Goal: Task Accomplishment & Management: Use online tool/utility

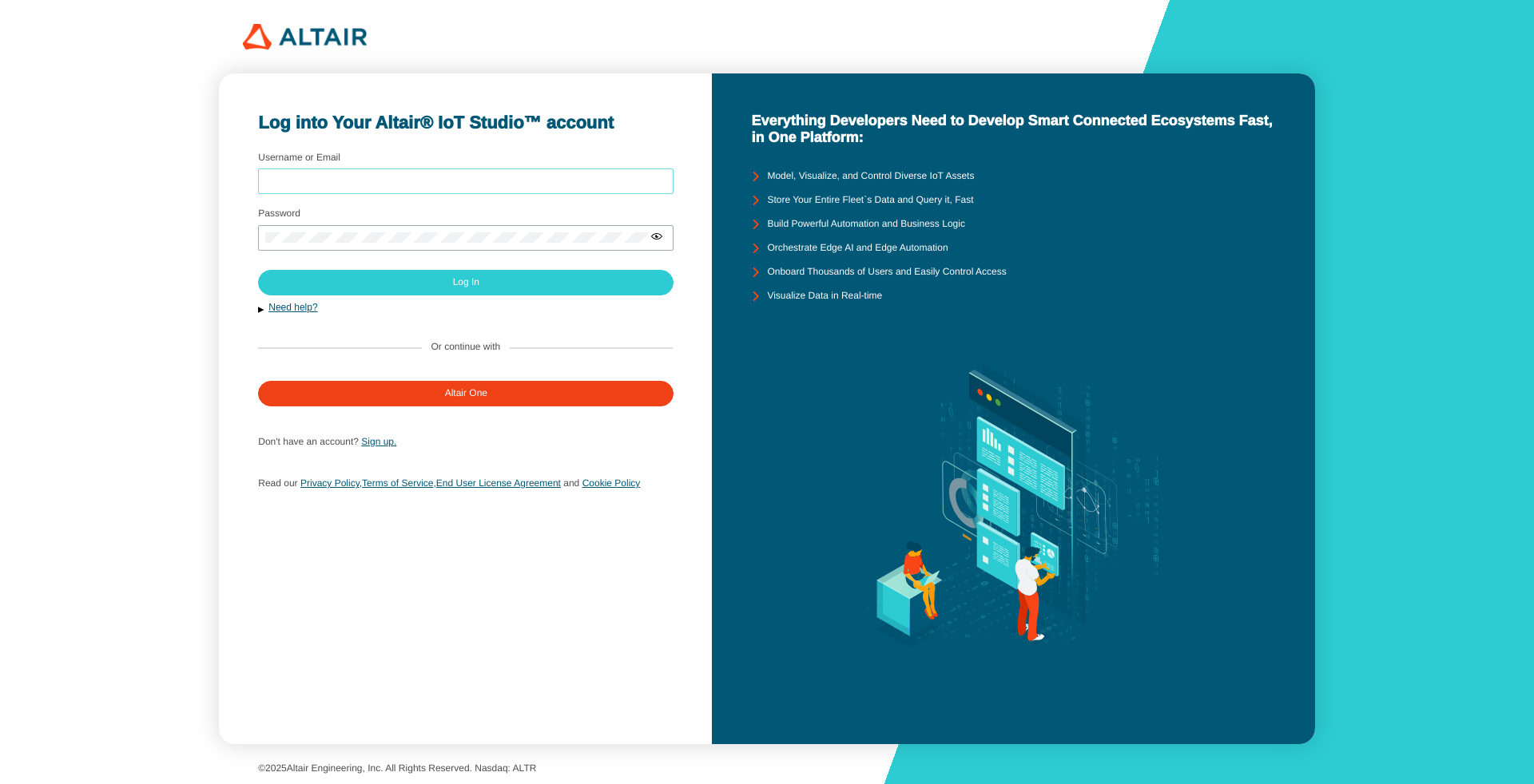
click at [348, 183] on input "Username or Email" at bounding box center [465, 182] width 401 height 11
type input "arcoronado"
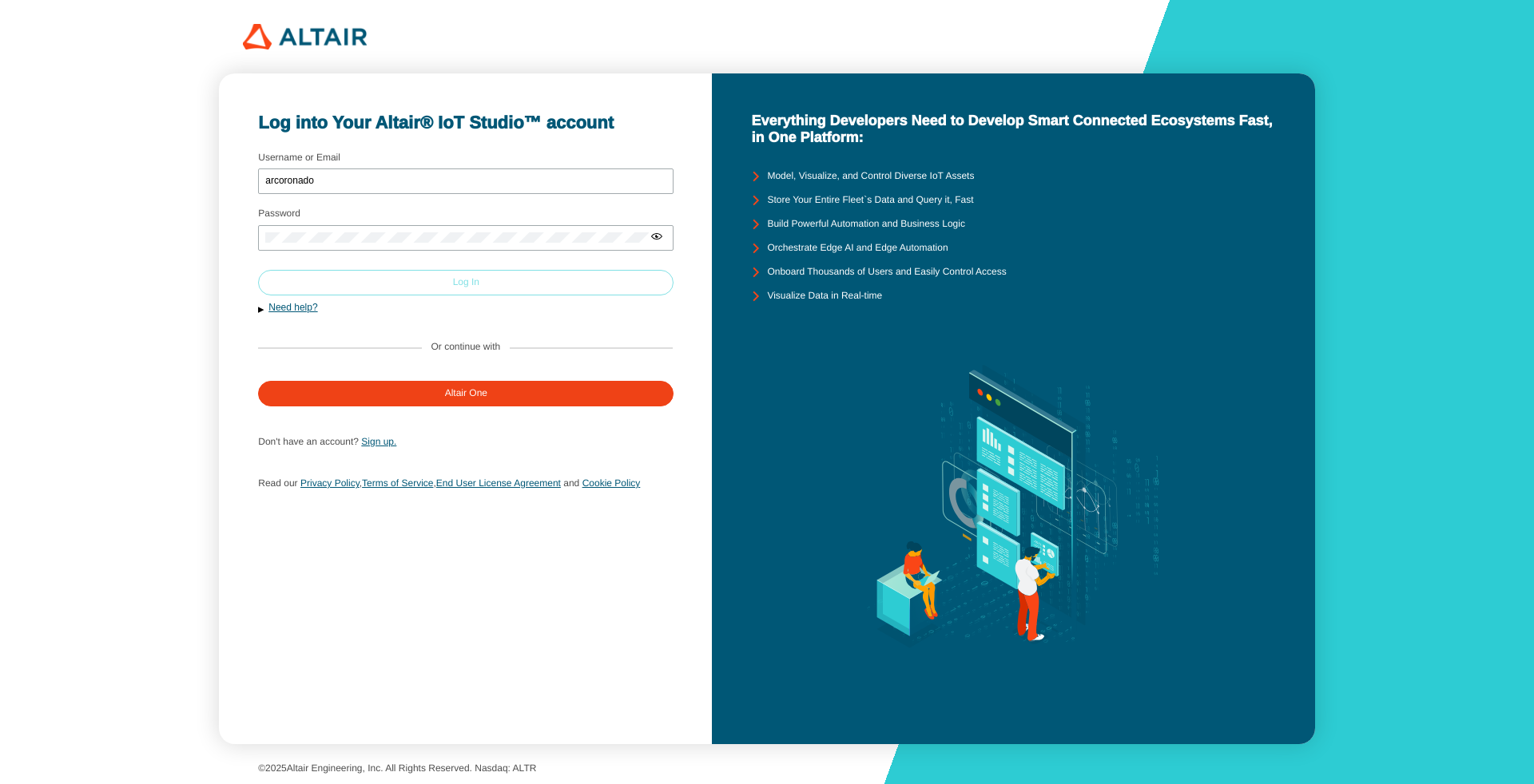
click at [494, 287] on paper-button "Log In" at bounding box center [466, 283] width 415 height 26
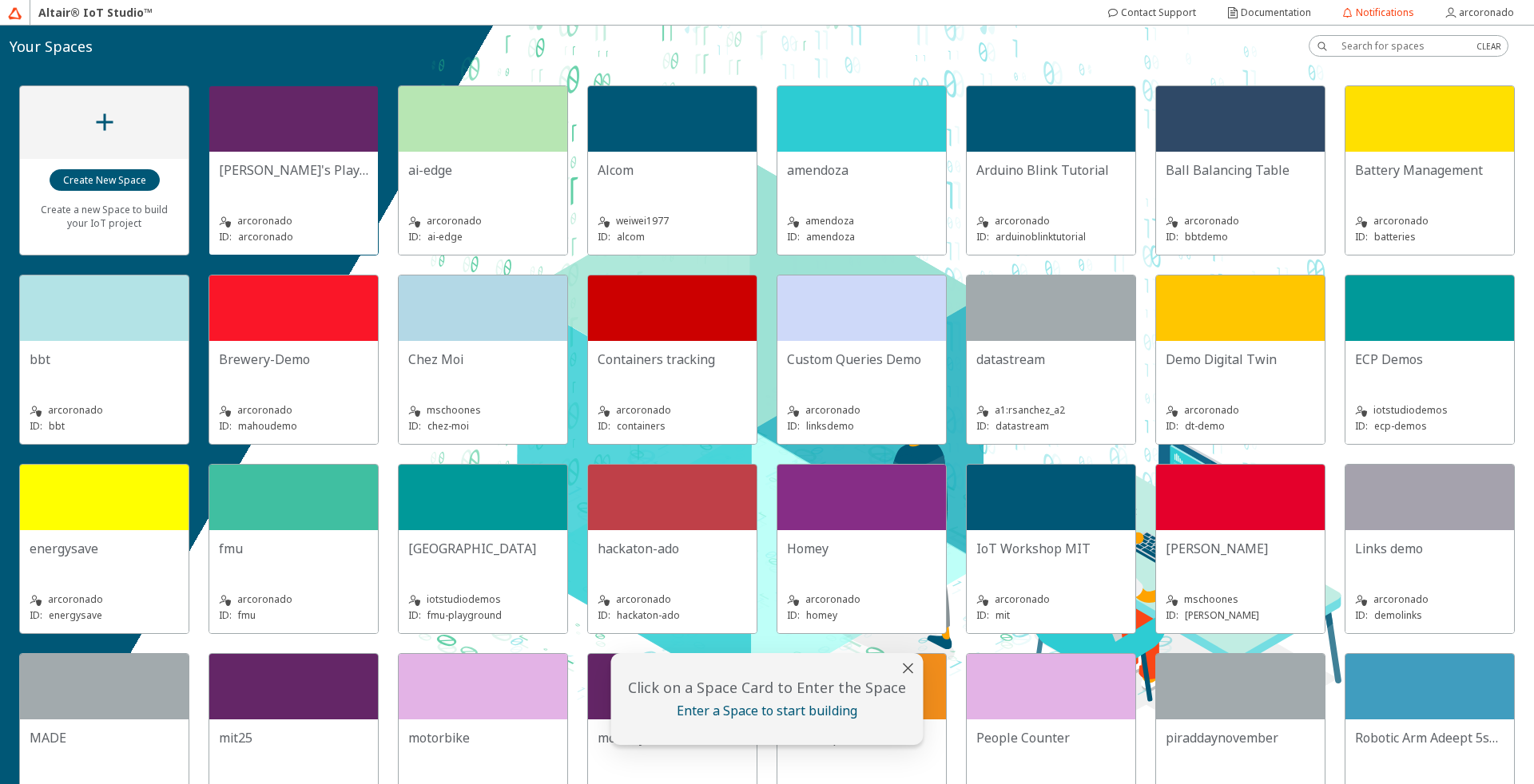
click at [296, 112] on div at bounding box center [293, 119] width 169 height 65
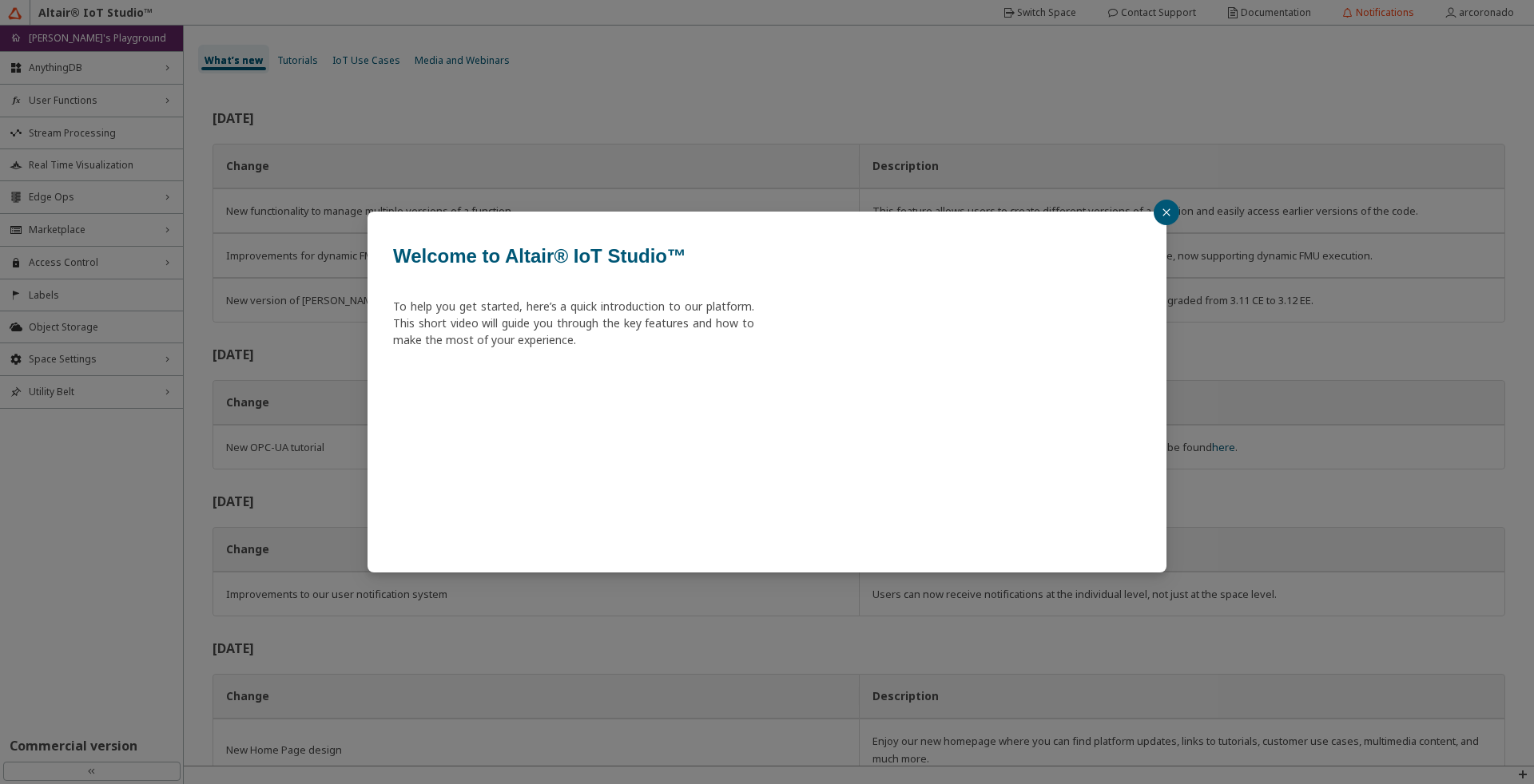
click at [1165, 208] on icon "close" at bounding box center [1166, 212] width 10 height 10
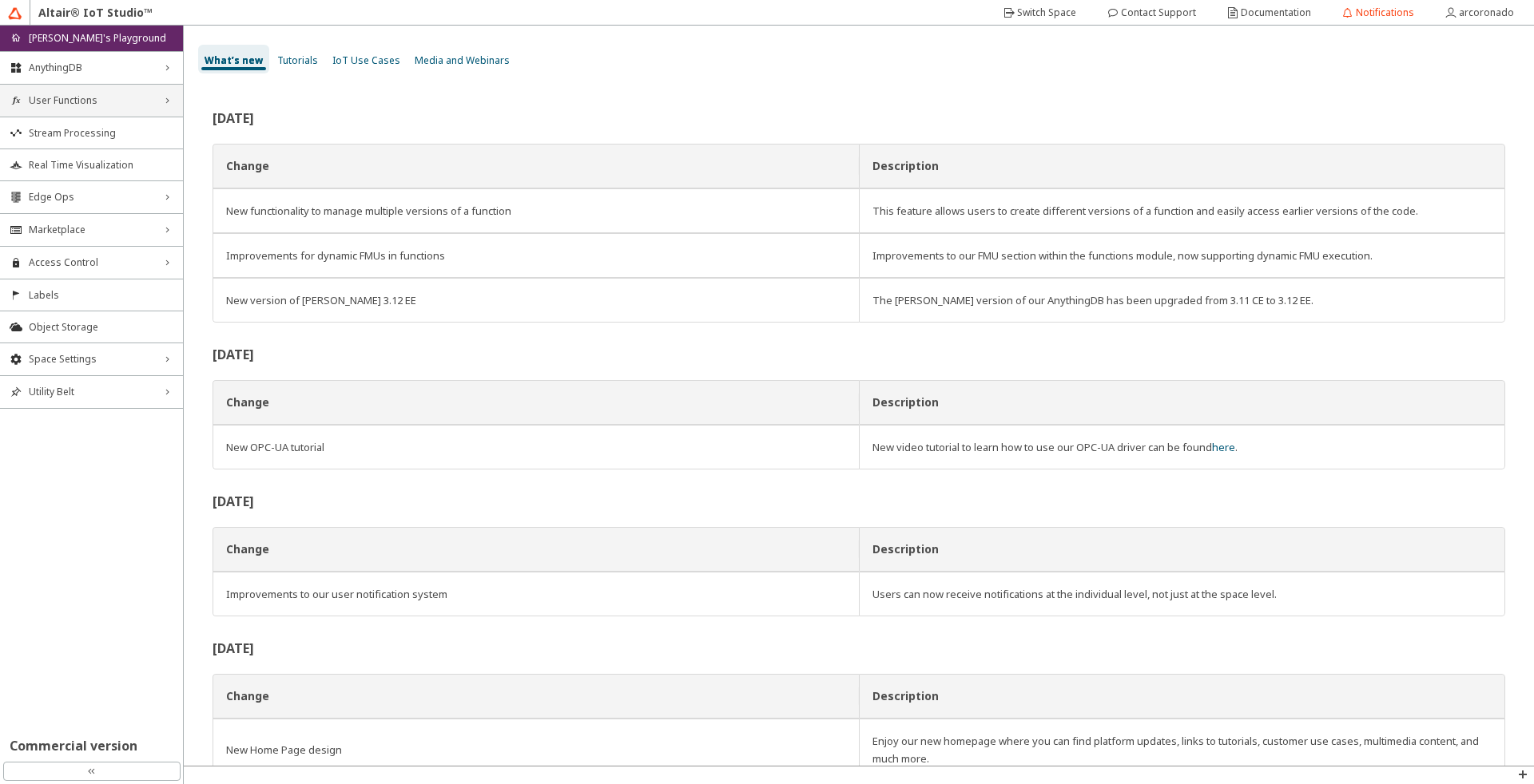
click at [135, 94] on span "User Functions" at bounding box center [91, 101] width 125 height 13
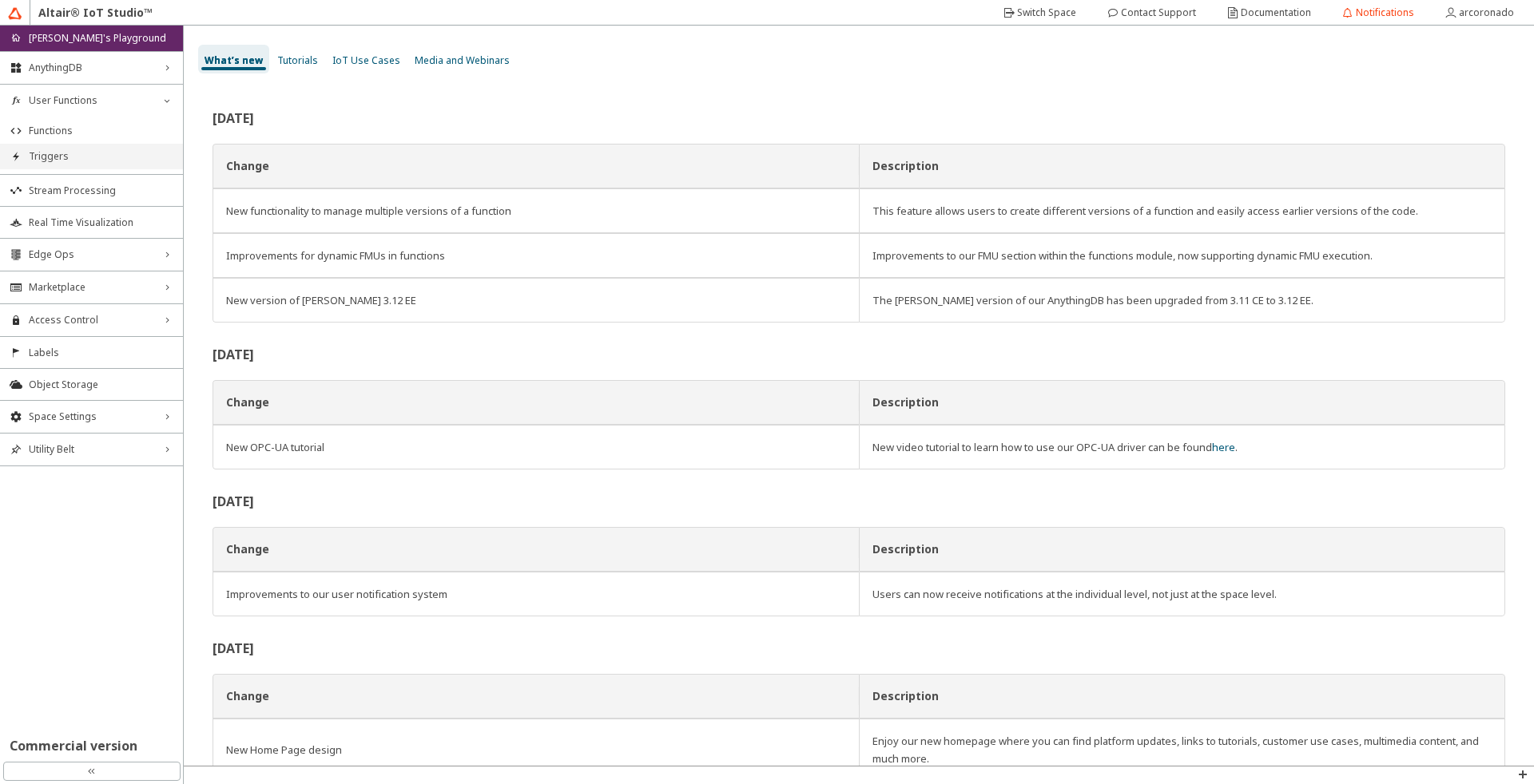
click at [115, 145] on li "Triggers" at bounding box center [91, 157] width 183 height 26
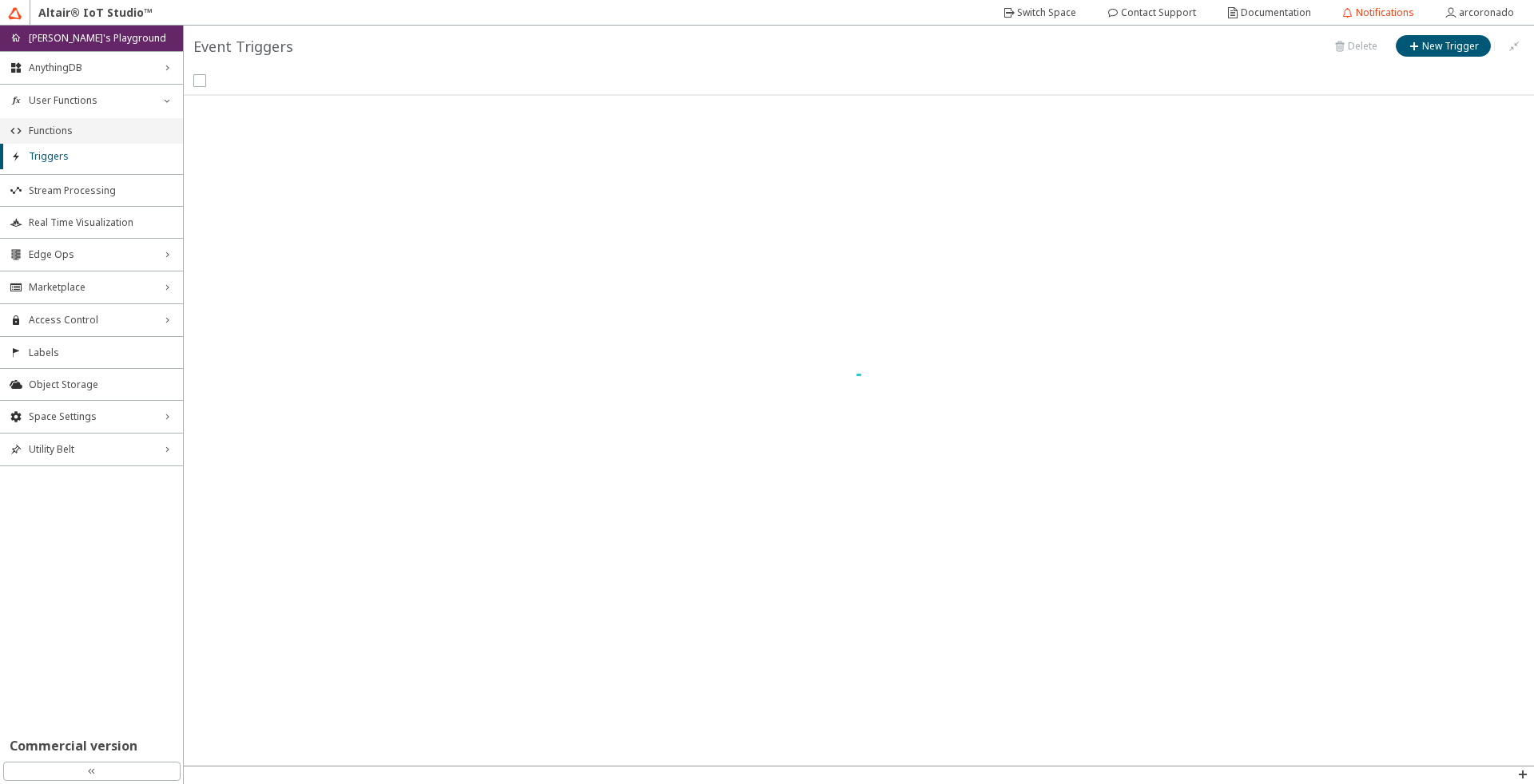
click at [113, 136] on span "Functions" at bounding box center [101, 131] width 145 height 13
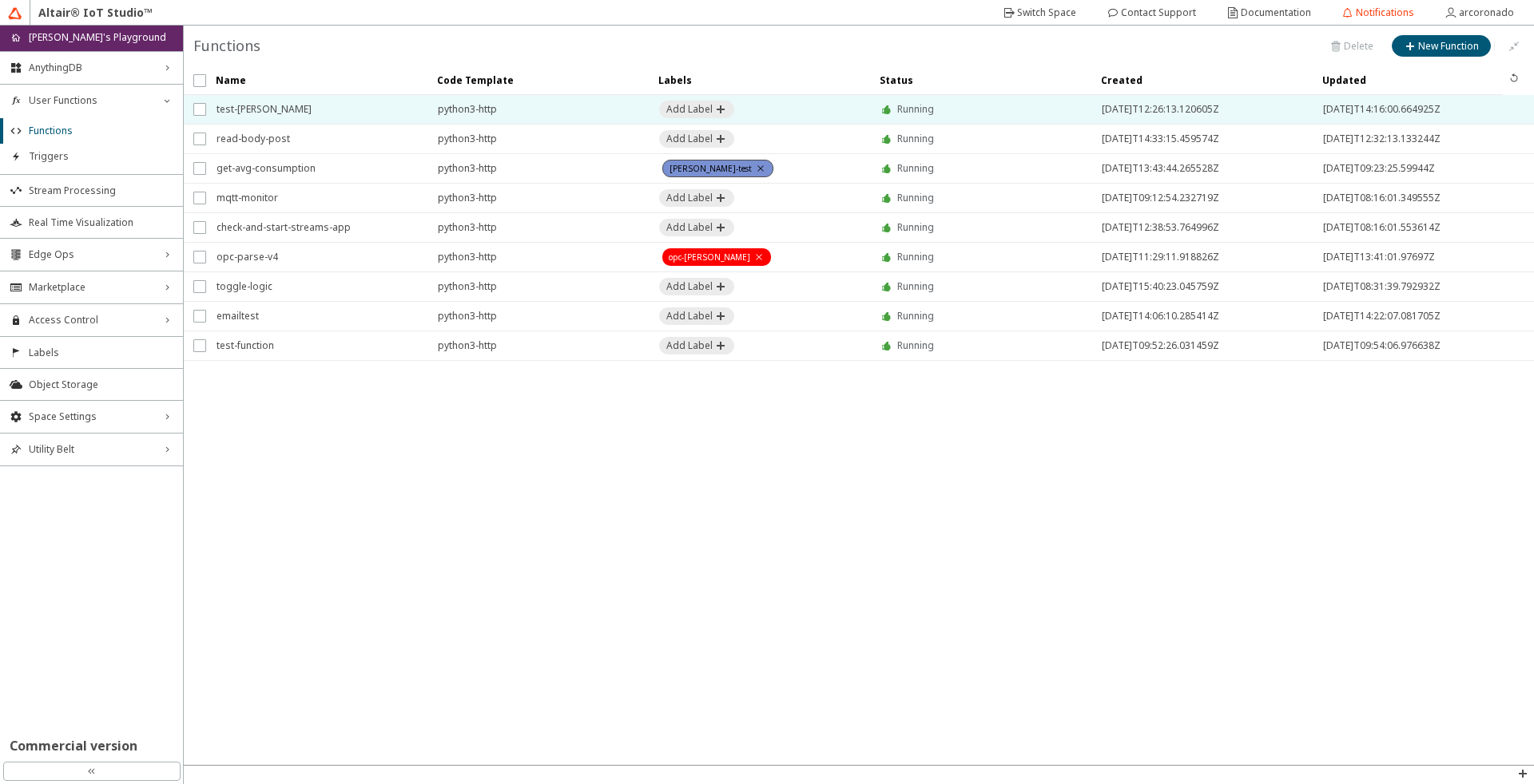
click at [287, 115] on span "test-arango" at bounding box center [317, 110] width 200 height 29
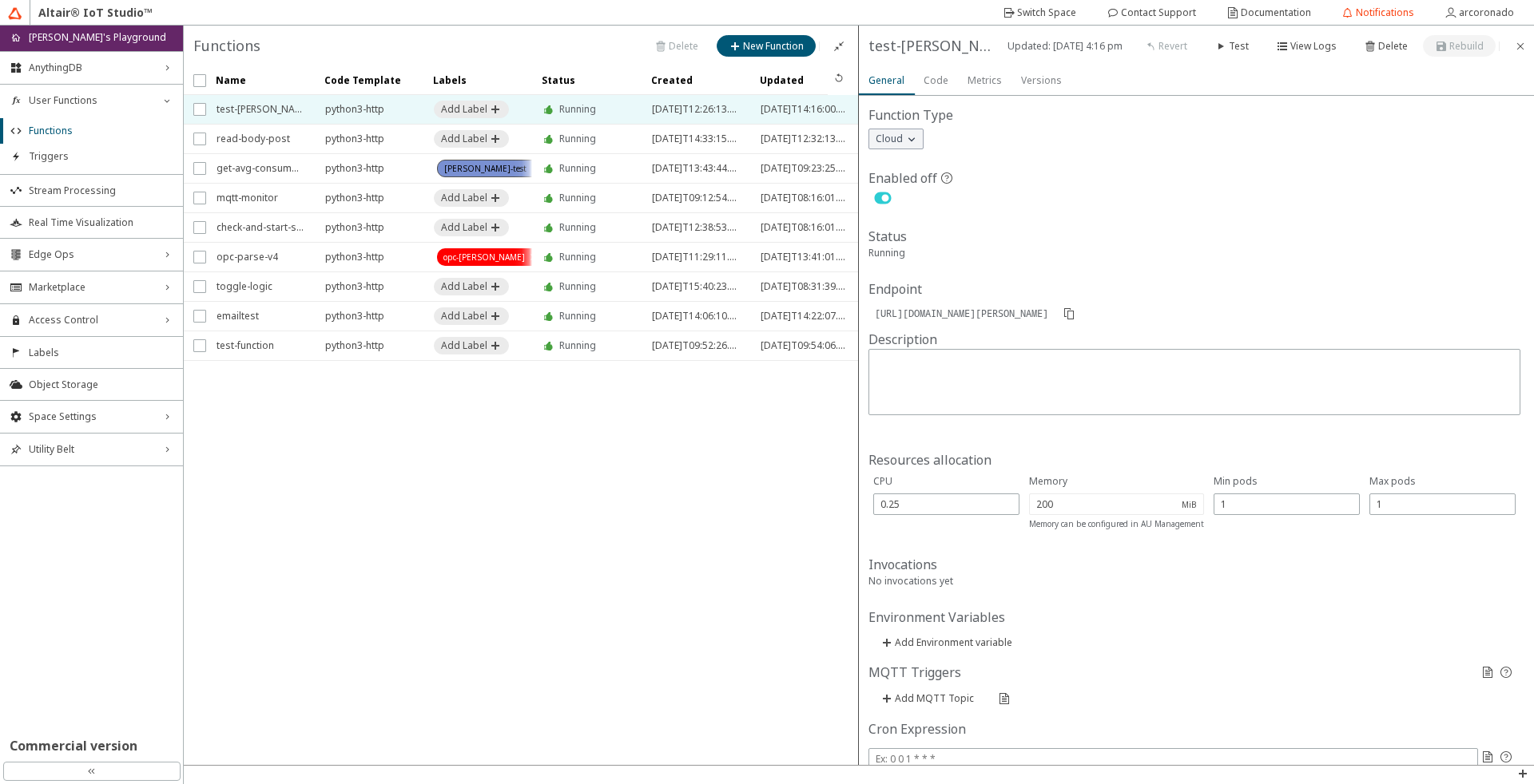
click at [901, 149] on div "Function Type Cloud" at bounding box center [1196, 137] width 656 height 63
click at [906, 139] on div "Cloud" at bounding box center [896, 139] width 55 height 21
click at [914, 140] on div "Cloud" at bounding box center [896, 139] width 55 height 21
click at [913, 140] on div "Cloud" at bounding box center [896, 139] width 55 height 21
click at [314, 483] on iron-scroll-threshold "Name Code Template Labels" at bounding box center [522, 416] width 675 height 699
